Goal: Check status: Check status

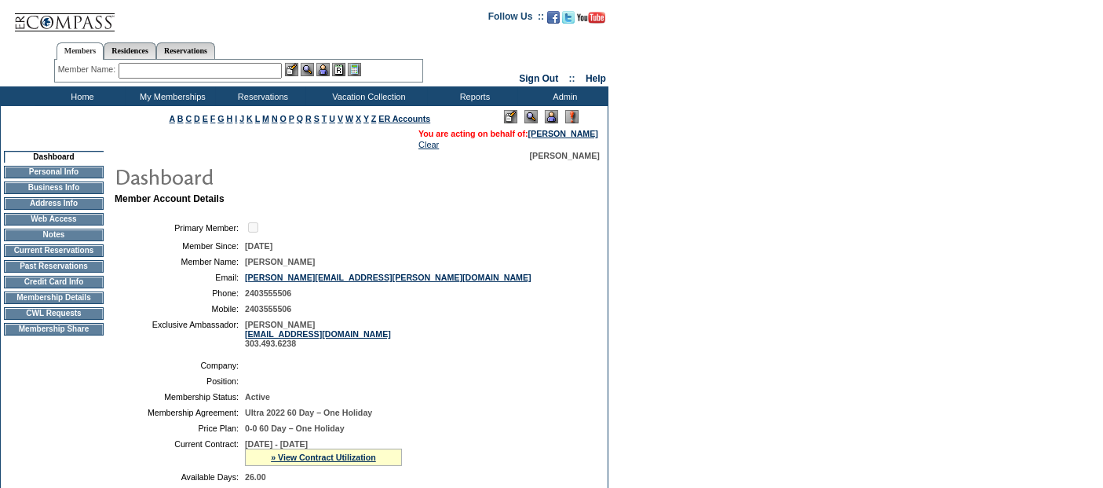
scroll to position [261, 0]
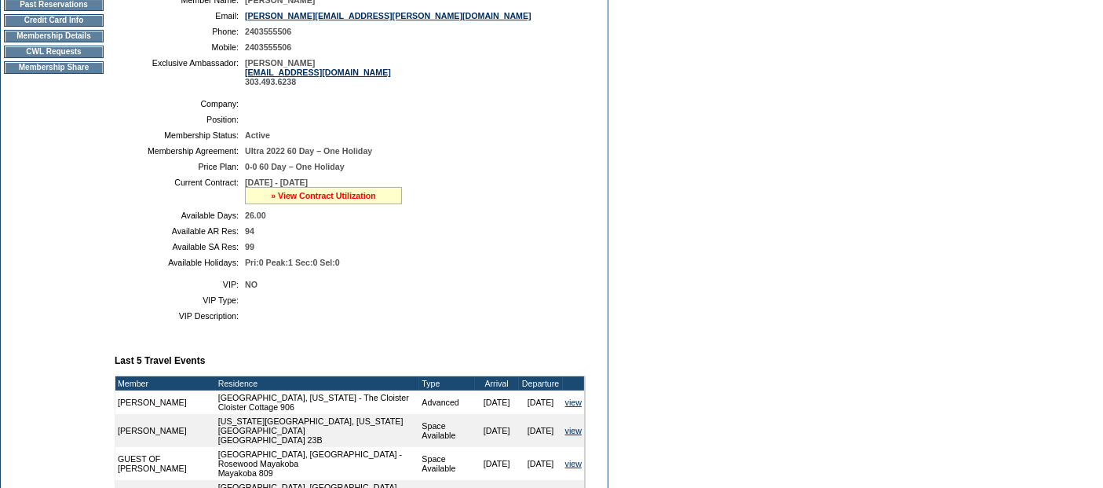
click at [360, 196] on link "» View Contract Utilization" at bounding box center [323, 195] width 105 height 9
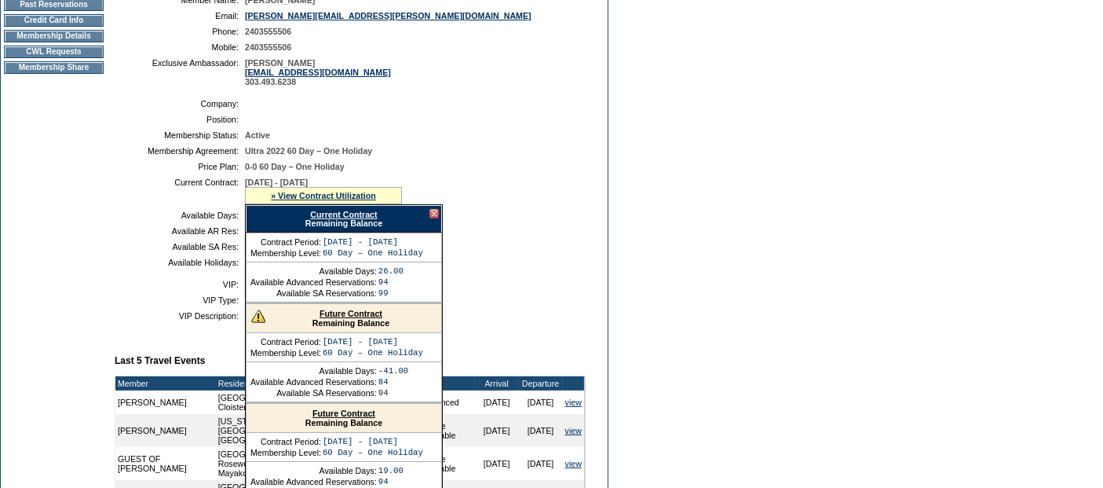
click at [362, 212] on link "Current Contract" at bounding box center [343, 214] width 67 height 9
click at [53, 200] on td "Dashboard Personal Info Business Info Address Info Web Access Notes Current Res…" at bounding box center [54, 375] width 106 height 972
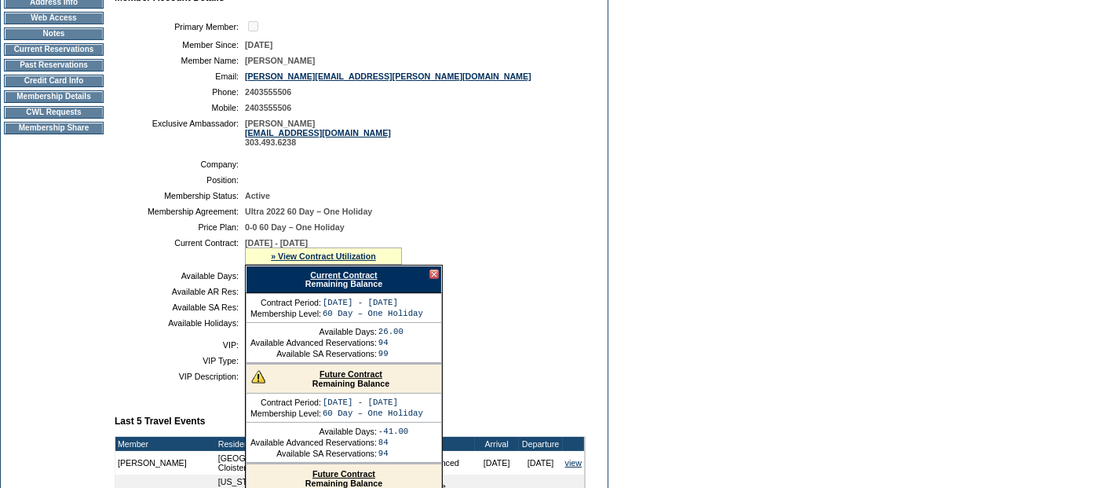
scroll to position [174, 0]
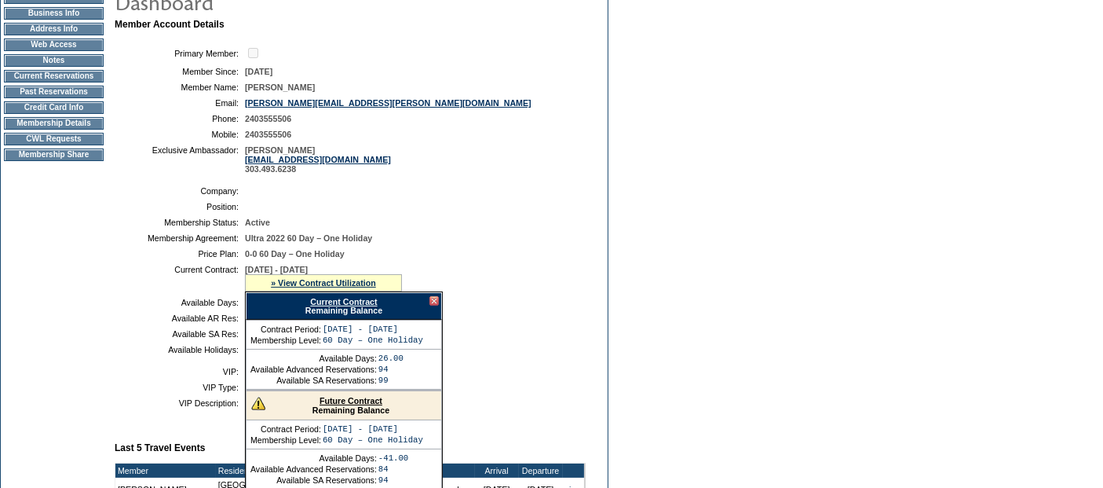
click at [67, 130] on td "Membership Details" at bounding box center [54, 123] width 100 height 13
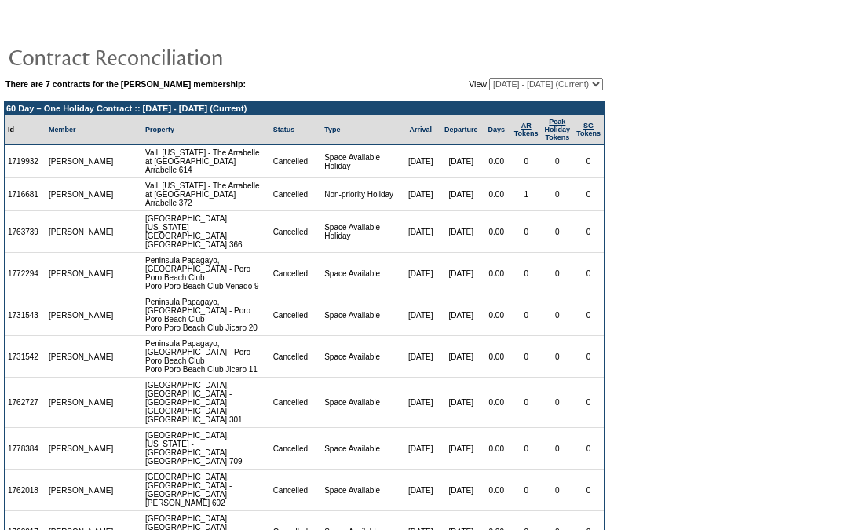
scroll to position [729, 0]
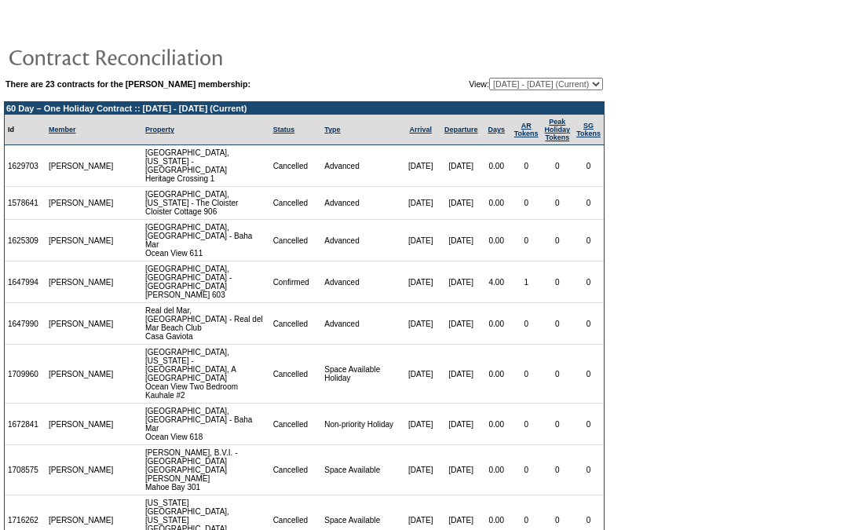
click at [501, 82] on select "[DATE] - [DATE] [DATE] - [DATE] [DATE] - [DATE] [DATE] - [DATE] [DATE] - [DATE]…" at bounding box center [546, 84] width 114 height 13
select select "126788"
click at [489, 78] on select "[DATE] - [DATE] [DATE] - [DATE] [DATE] - [DATE] [DATE] - [DATE] [DATE] - [DATE]…" at bounding box center [546, 84] width 114 height 13
